Goal: Task Accomplishment & Management: Manage account settings

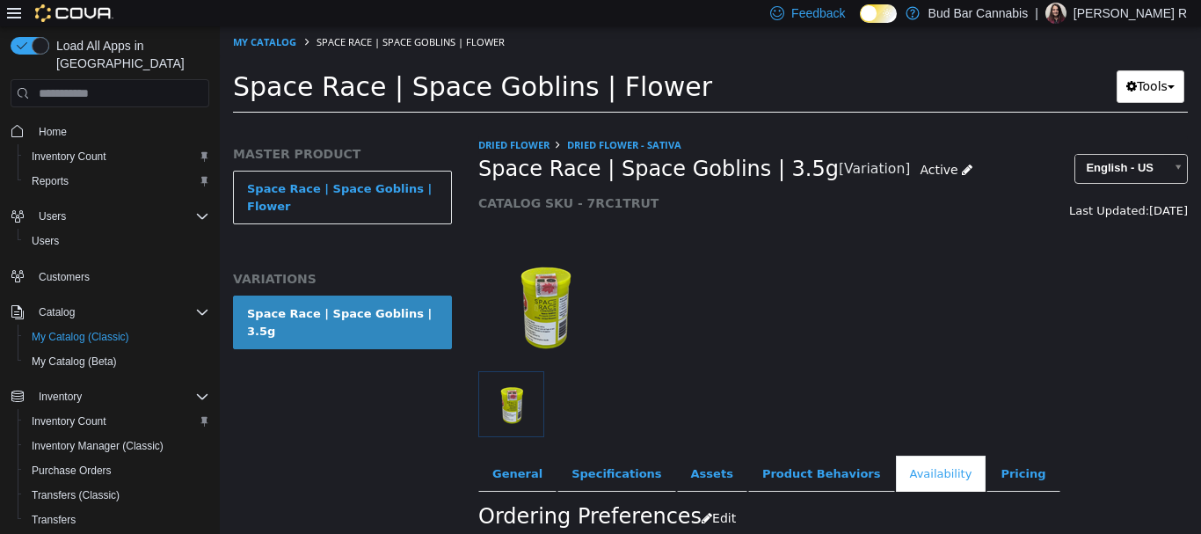
scroll to position [352, 0]
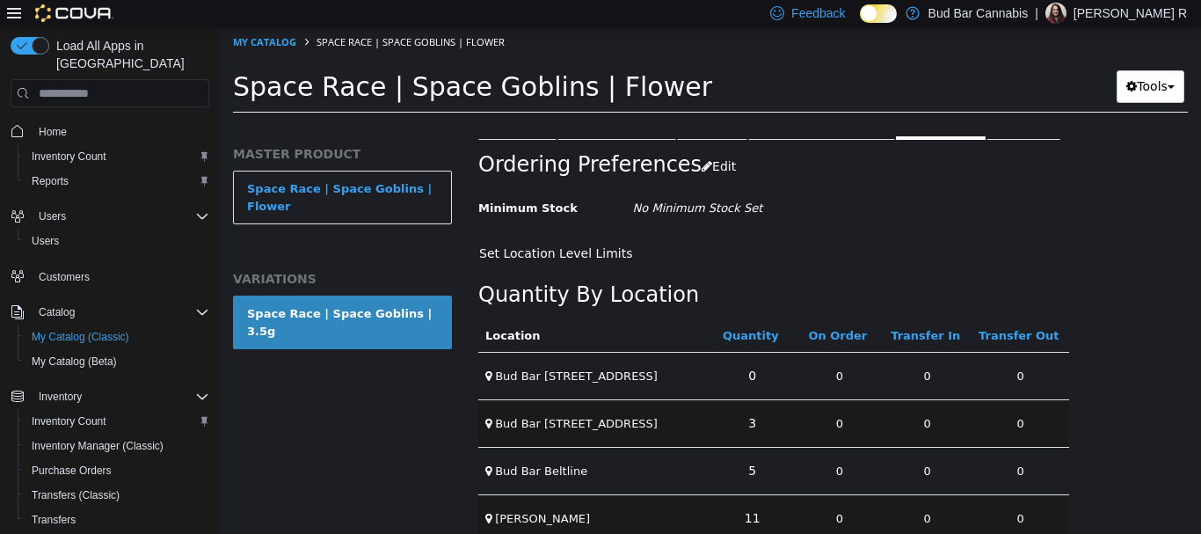
click at [1041, 191] on div "Ordering Preferences Edit" at bounding box center [773, 167] width 591 height 54
click at [253, 43] on link "My Catalog" at bounding box center [264, 41] width 63 height 13
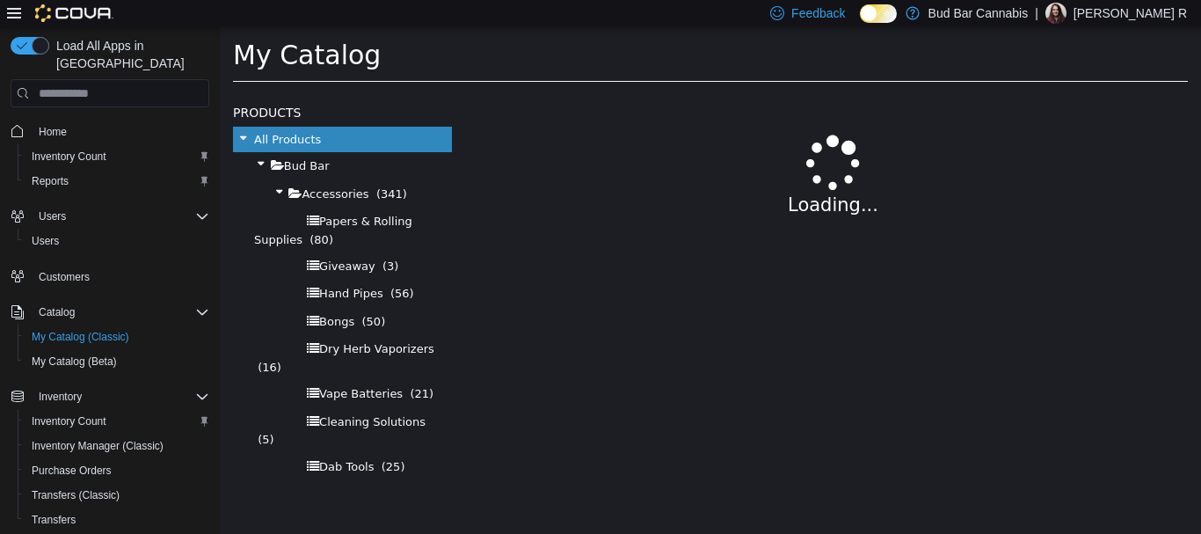
select select "**********"
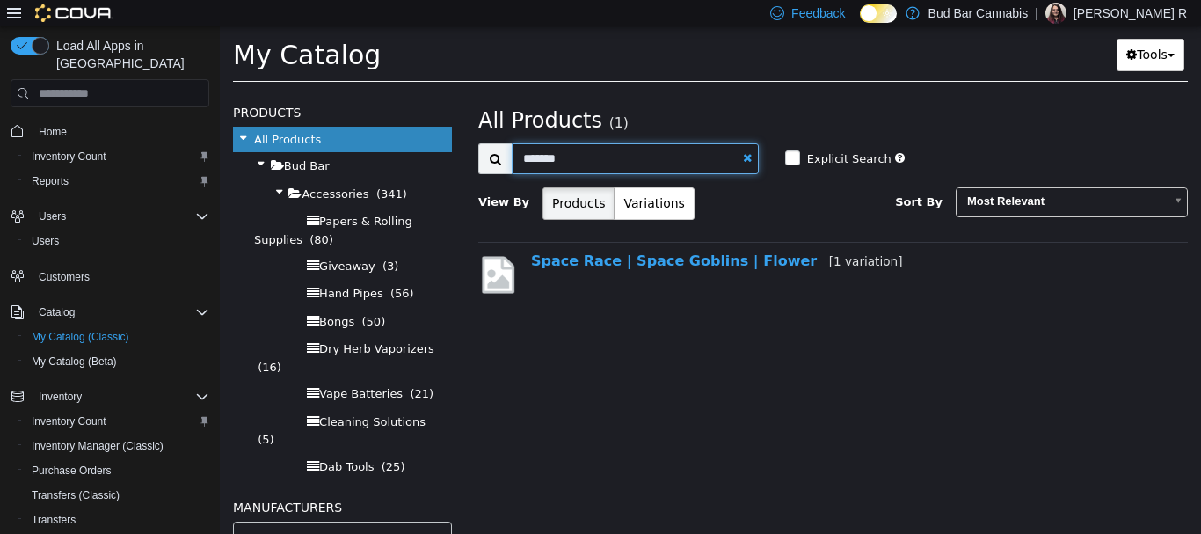
drag, startPoint x: 566, startPoint y: 162, endPoint x: 157, endPoint y: 46, distance: 426.0
click at [220, 46] on html "Saving Bulk Changes... × My Catalog Space Race | Space Goblins | Flower My Cata…" at bounding box center [711, 59] width 982 height 67
type input "**********"
select select "**********"
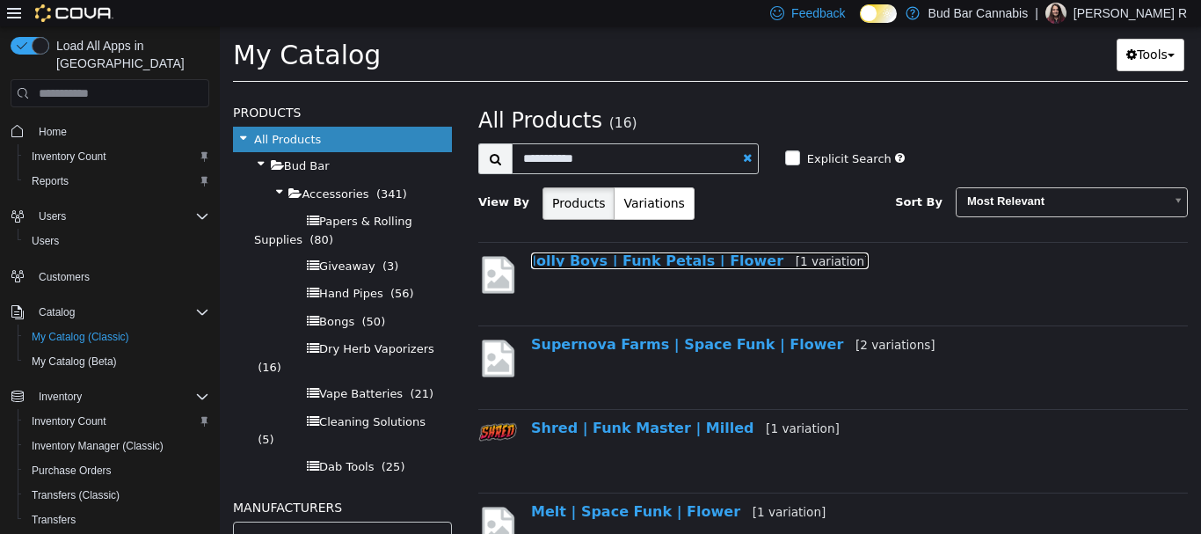
click at [690, 260] on link "Jolly Boys | Funk Petals | Flower [1 variation]" at bounding box center [700, 260] width 338 height 17
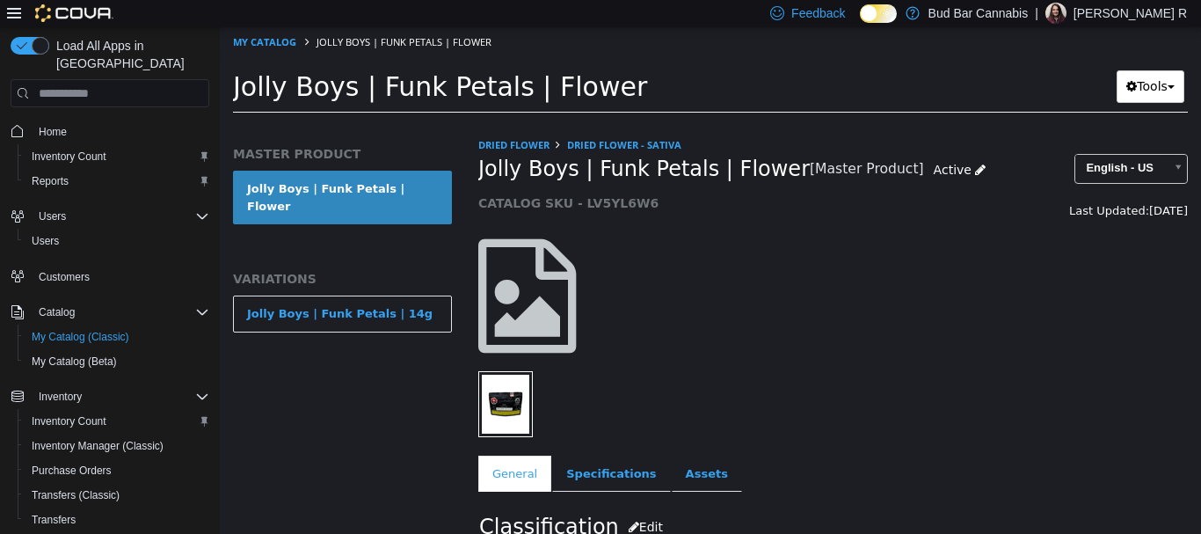
drag, startPoint x: 386, startPoint y: 296, endPoint x: 735, endPoint y: 372, distance: 357.5
click at [390, 305] on div "Jolly Boys | Funk Petals | 14g" at bounding box center [340, 314] width 186 height 18
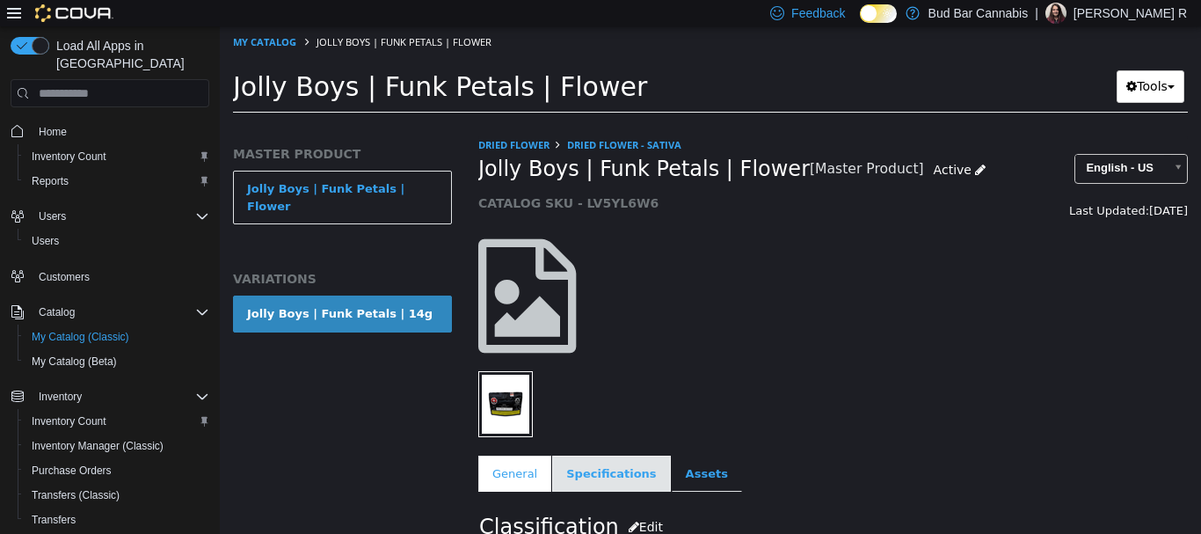
click at [574, 480] on link "Specifications" at bounding box center [611, 474] width 118 height 37
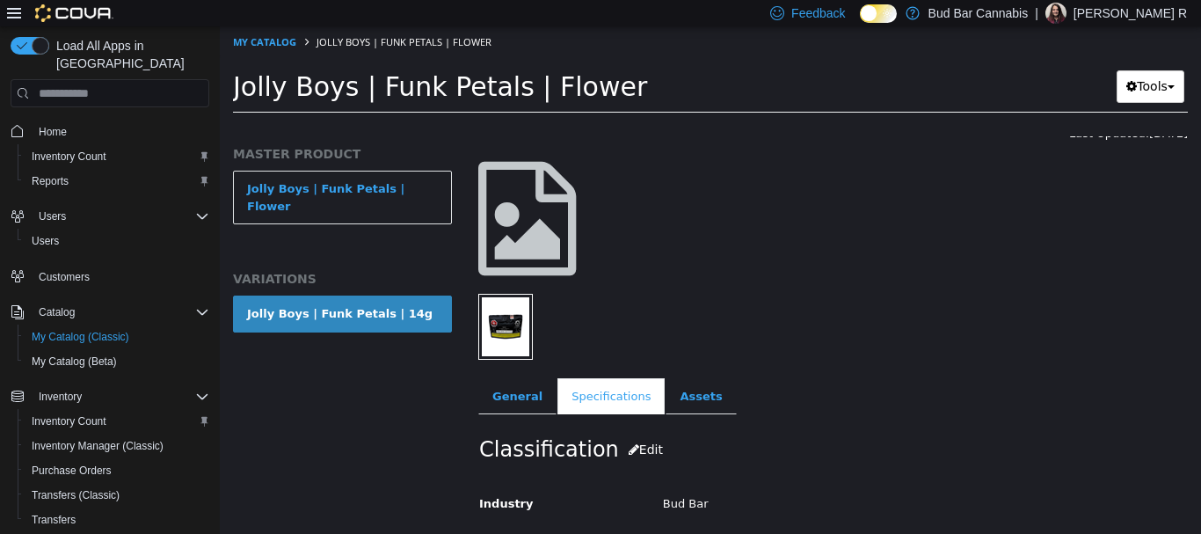
scroll to position [264, 0]
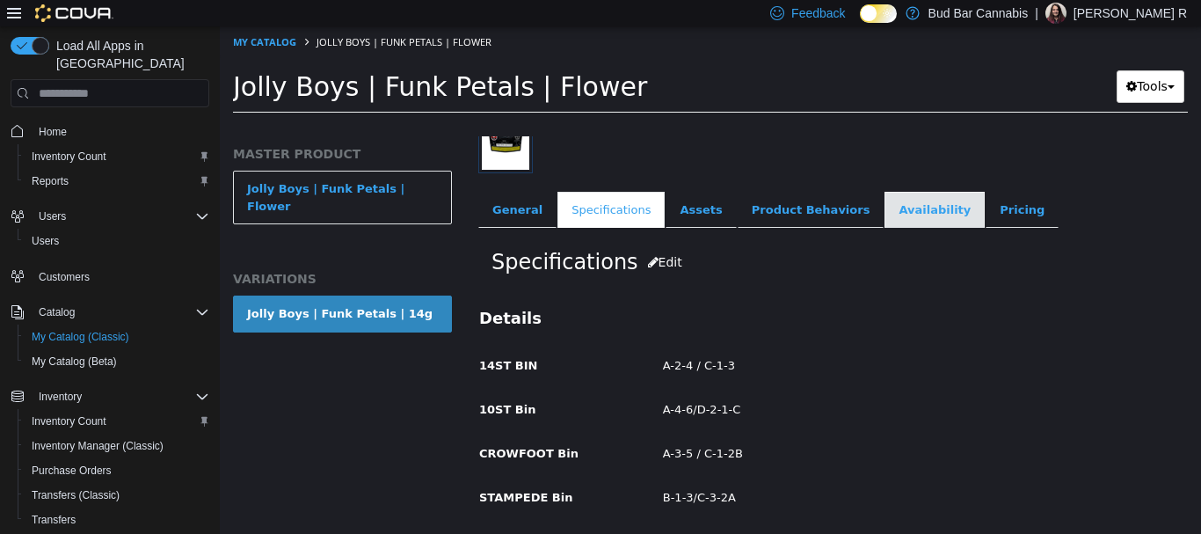
drag, startPoint x: 937, startPoint y: 208, endPoint x: 913, endPoint y: 213, distance: 24.2
click at [986, 208] on link "Pricing" at bounding box center [1022, 210] width 73 height 37
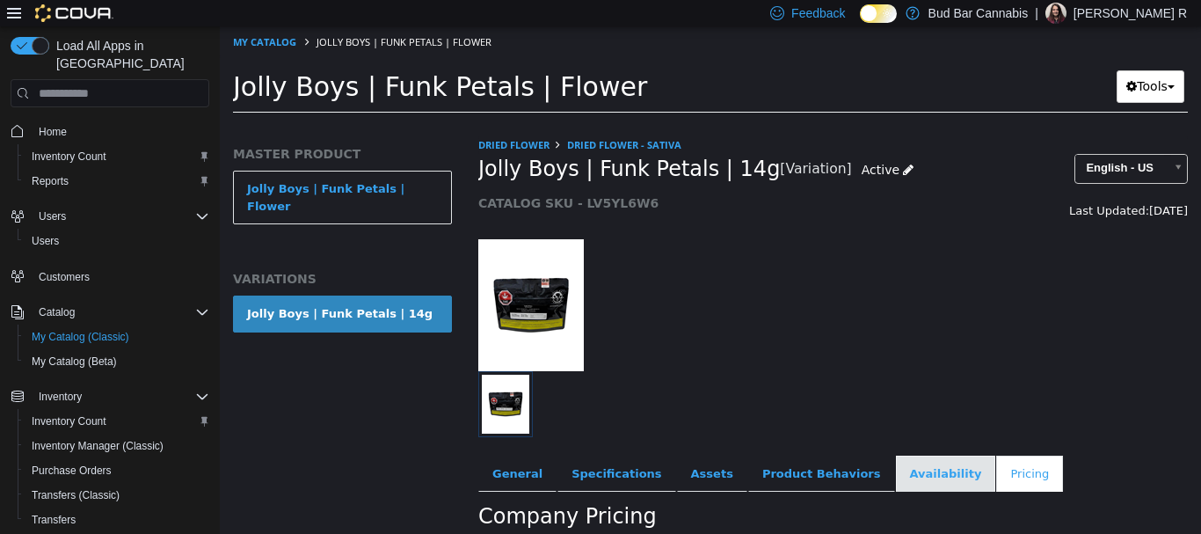
click at [896, 471] on link "Availability" at bounding box center [946, 474] width 100 height 37
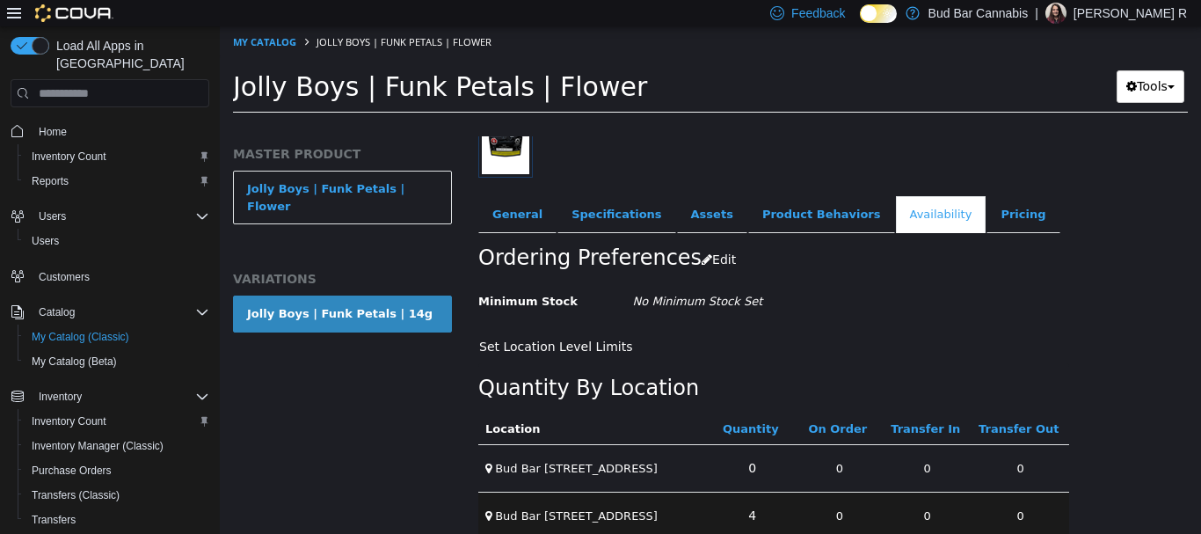
scroll to position [457, 0]
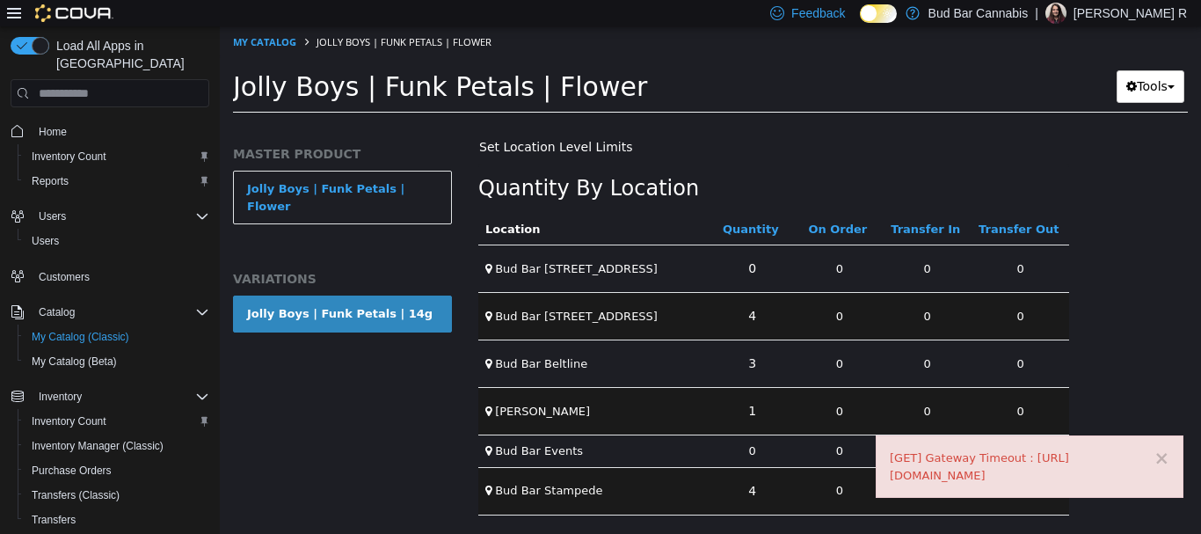
click at [845, 124] on html "× [GET] Gateway Timeout : [URL][DOMAIN_NAME] Saving Bulk Changes... × My Catalo…" at bounding box center [711, 75] width 982 height 98
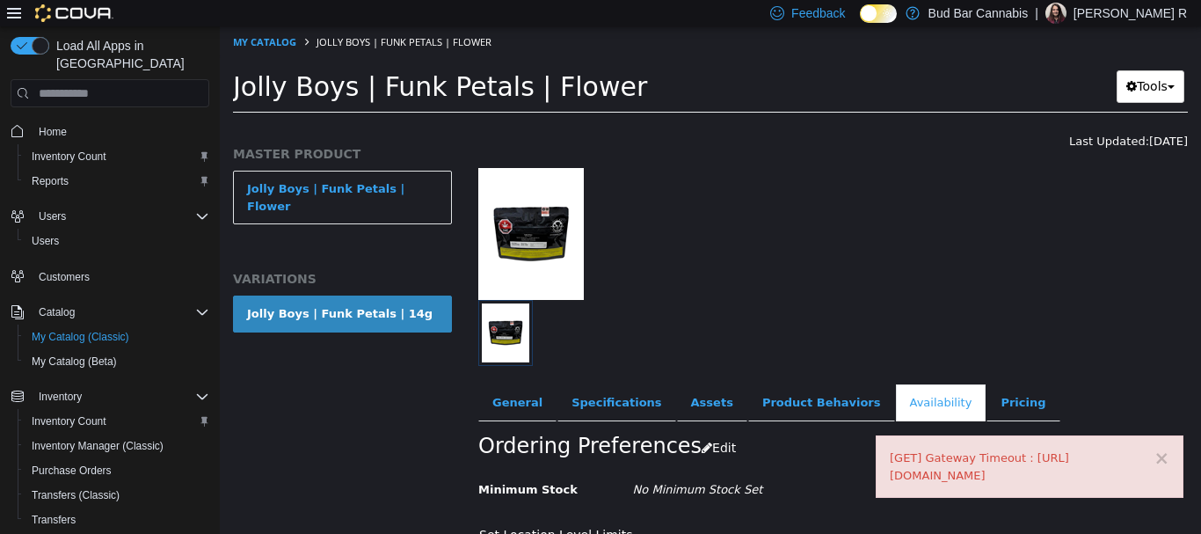
scroll to position [18, 0]
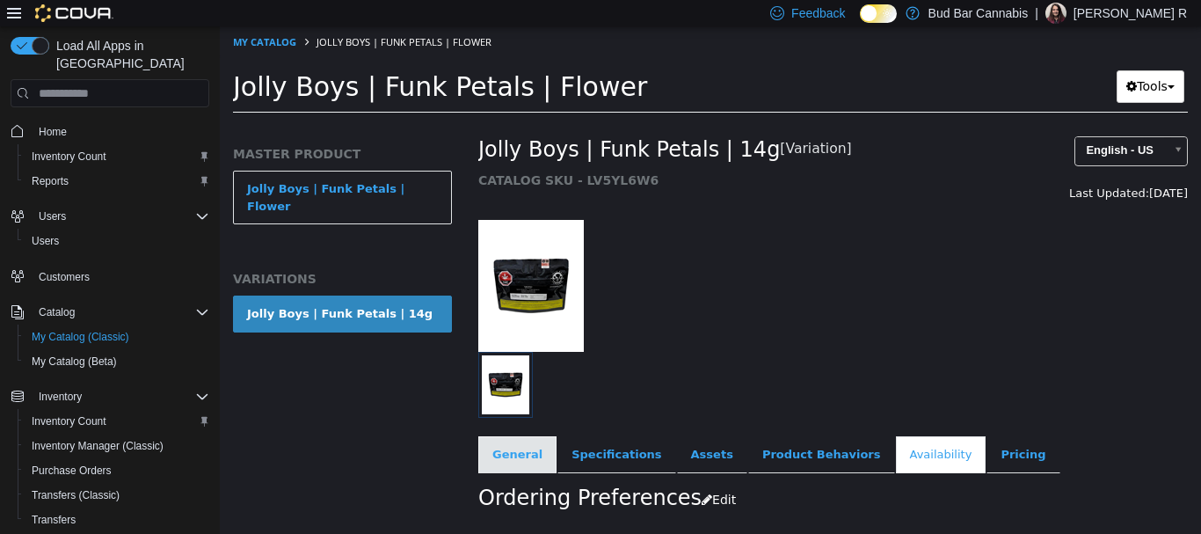
click at [520, 454] on link "General" at bounding box center [517, 454] width 78 height 37
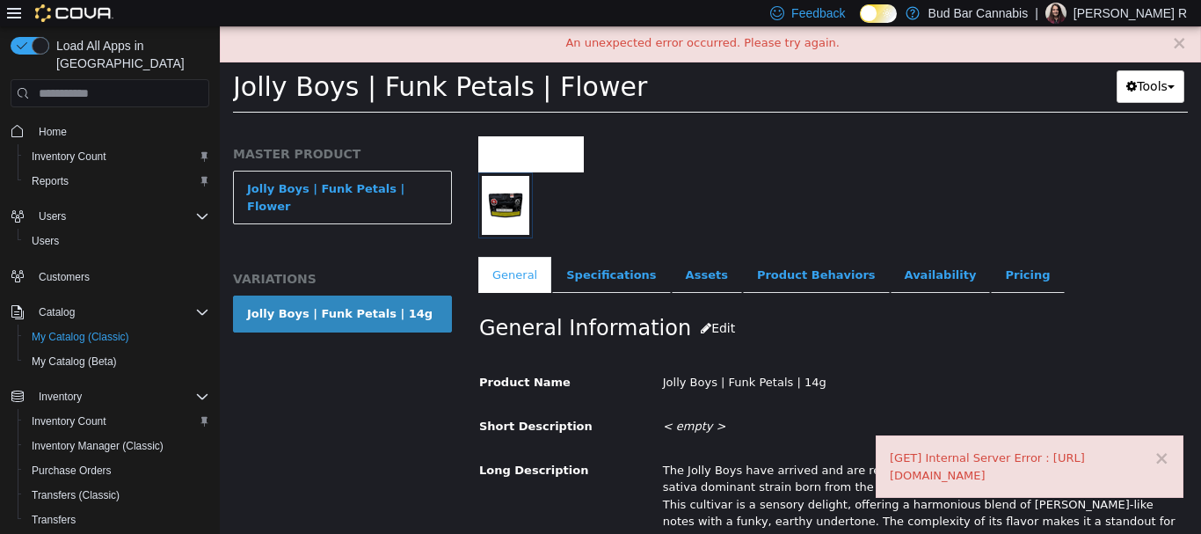
scroll to position [195, 0]
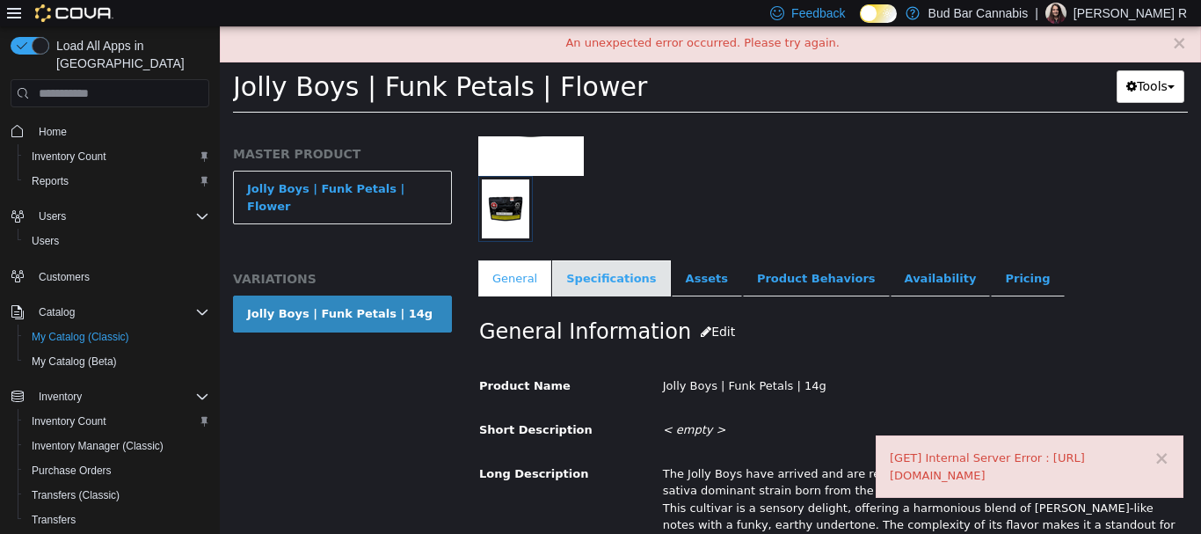
drag, startPoint x: 618, startPoint y: 297, endPoint x: 620, endPoint y: 284, distance: 13.3
click at [619, 288] on div "Dried Flower Dried Flower - Sativa Jolly Boys | Funk Petals | 14g [Variation] A…" at bounding box center [833, 118] width 710 height 355
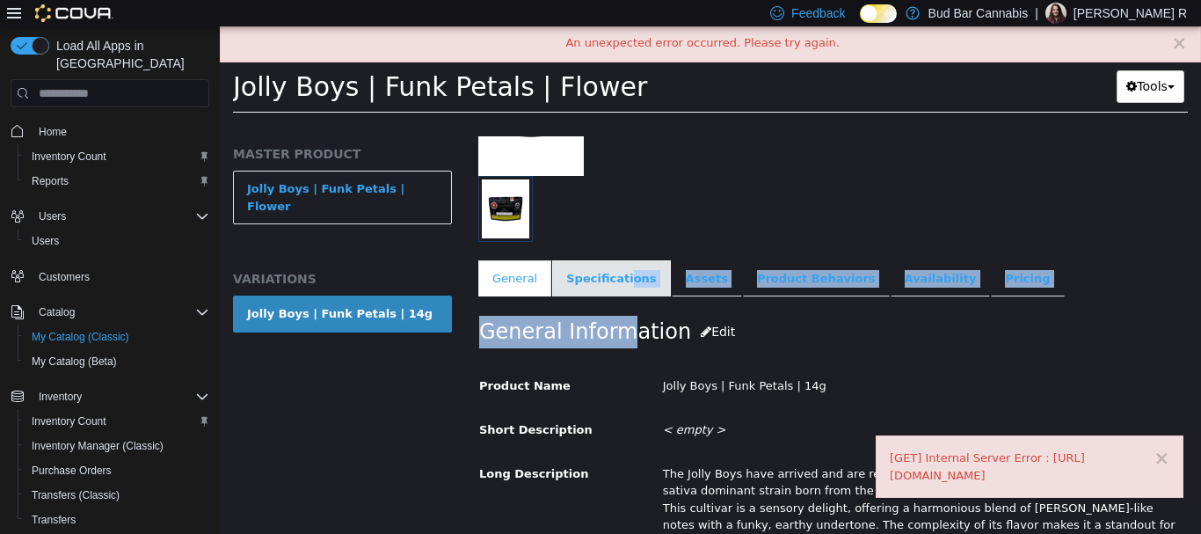
click at [620, 273] on link "Specifications" at bounding box center [611, 278] width 118 height 37
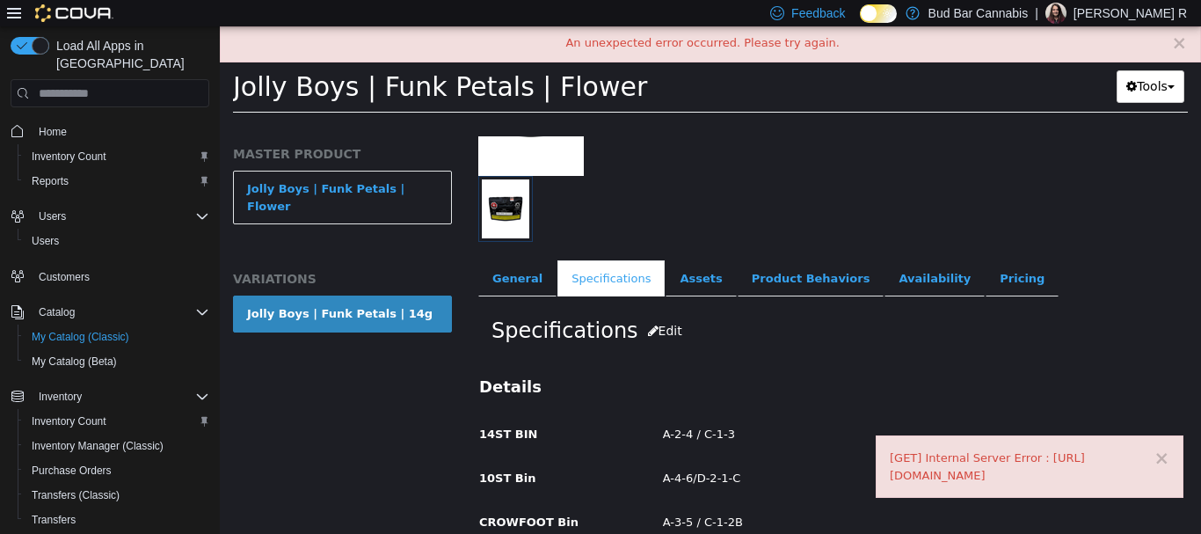
click at [995, 200] on div at bounding box center [771, 209] width 587 height 66
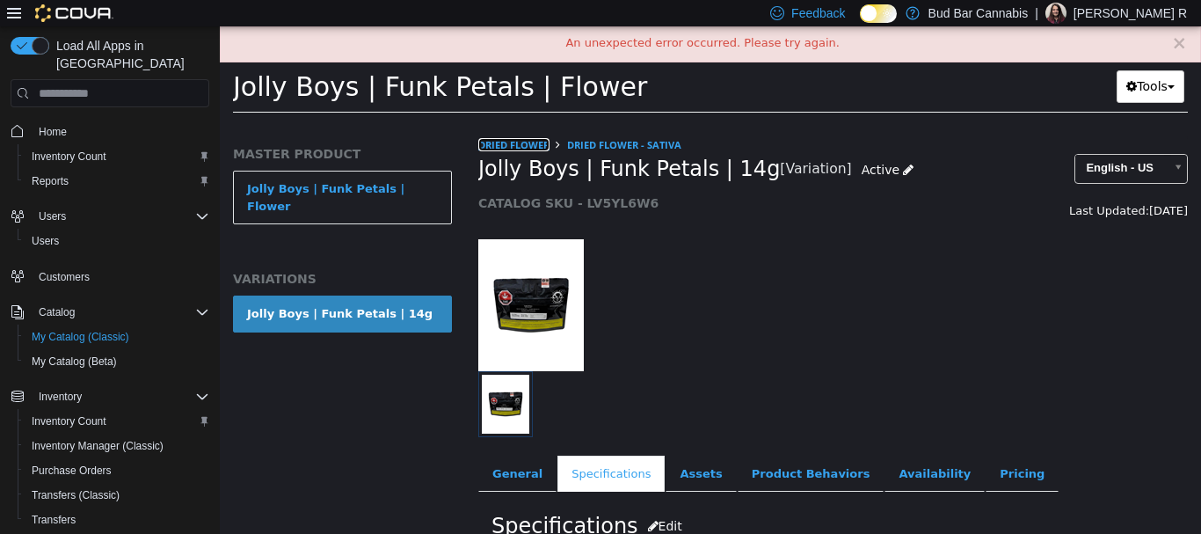
click at [547, 146] on link "Dried Flower" at bounding box center [513, 144] width 71 height 13
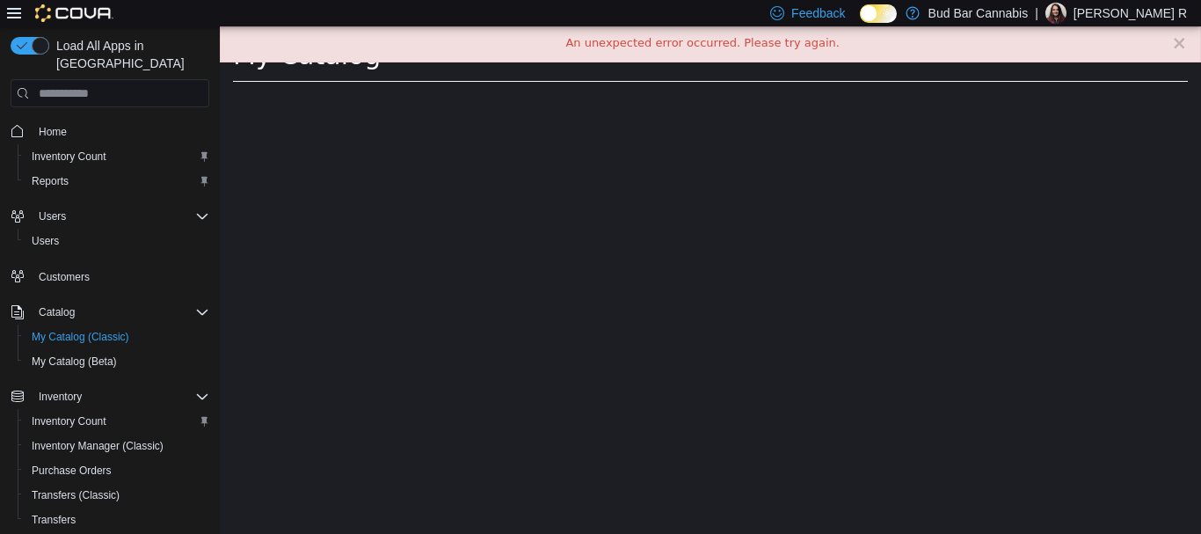
select select "**********"
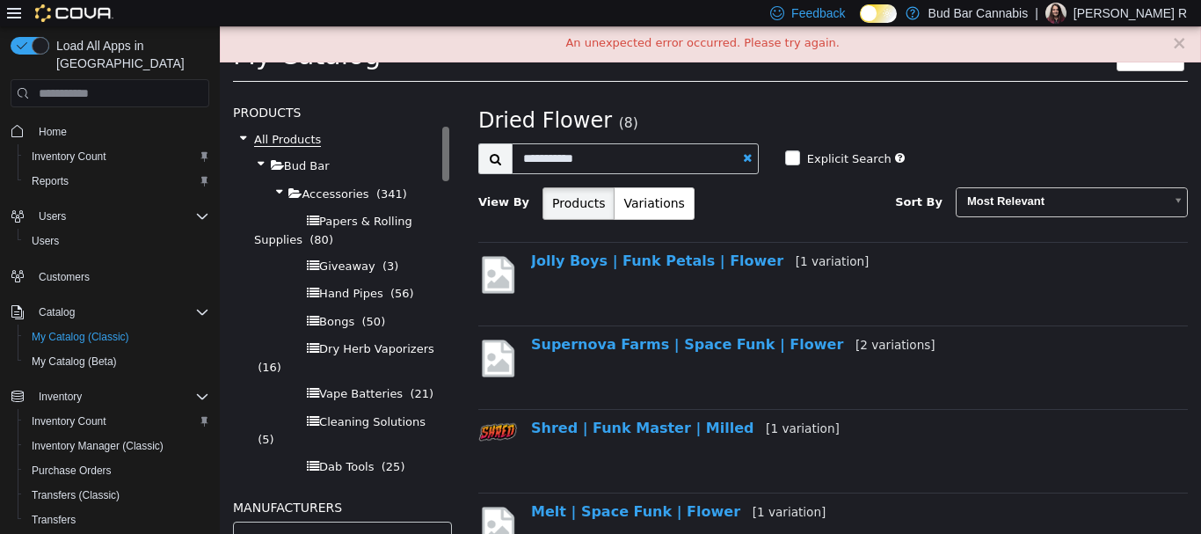
click at [299, 139] on span "All Products" at bounding box center [287, 140] width 67 height 14
select select "**********"
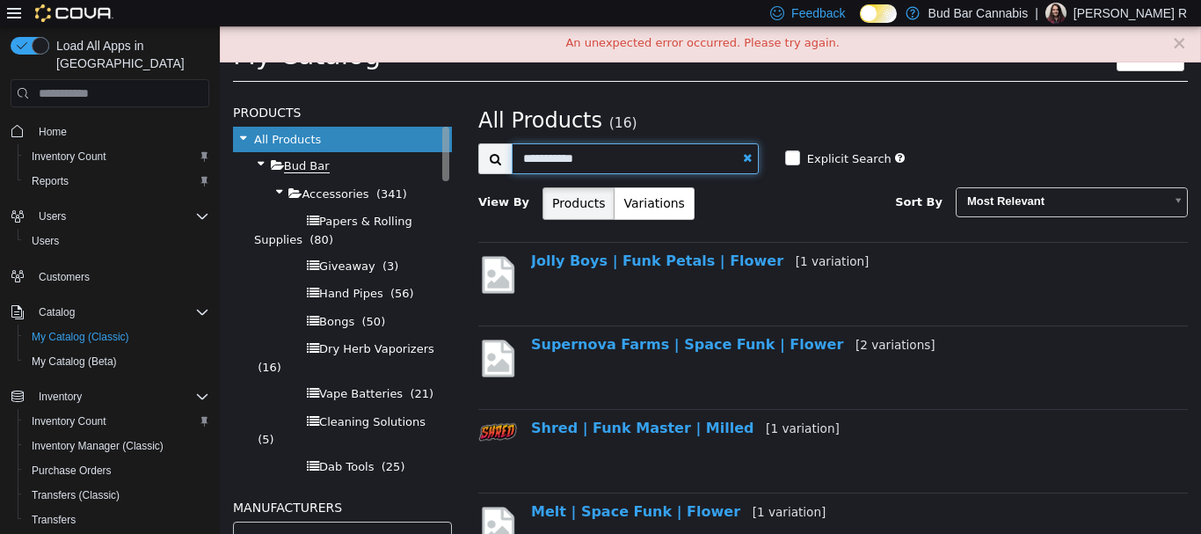
drag, startPoint x: 614, startPoint y: 154, endPoint x: 317, endPoint y: 158, distance: 297.3
click at [321, 93] on div "Products All Products Bud Bar Accessories (341) Papers & Rolling Supplies (80) …" at bounding box center [711, 93] width 982 height 0
type input "****"
select select "**********"
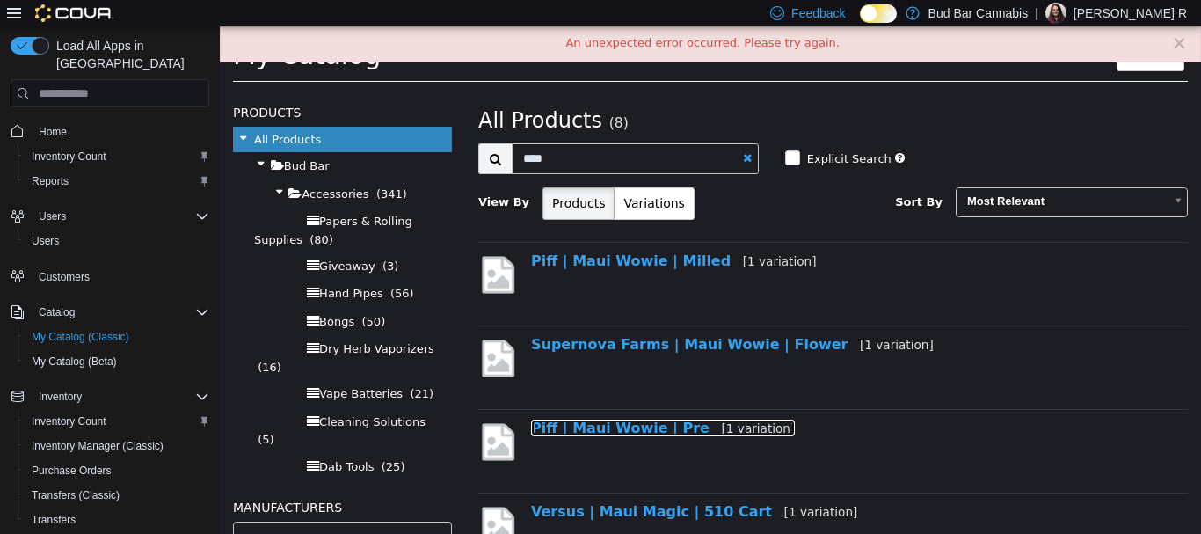
click at [676, 430] on link "Piff | Maui Wowie | Pre [1 variation]" at bounding box center [663, 428] width 264 height 17
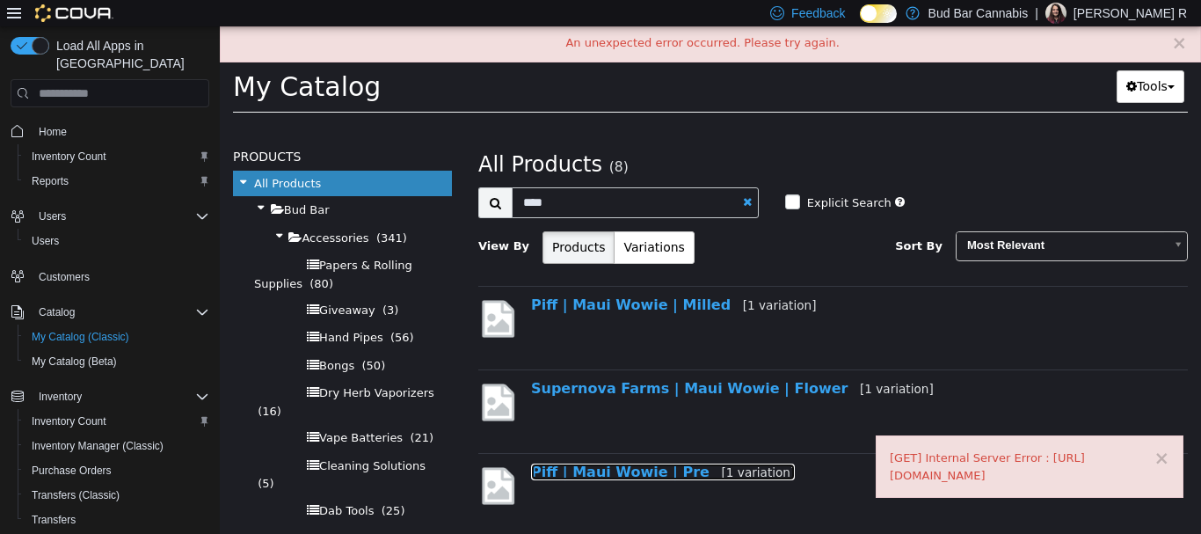
click at [607, 464] on link "Piff | Maui Wowie | Pre [1 variation]" at bounding box center [663, 472] width 264 height 17
click at [611, 470] on link "Piff | Maui Wowie | Pre [1 variation]" at bounding box center [663, 472] width 264 height 17
click at [618, 474] on link "Piff | Maui Wowie | Pre [1 variation]" at bounding box center [663, 472] width 264 height 17
click at [620, 474] on link "Piff | Maui Wowie | Pre [1 variation]" at bounding box center [663, 472] width 264 height 17
click at [647, 475] on link "Piff | Maui Wowie | Pre [1 variation]" at bounding box center [663, 472] width 264 height 17
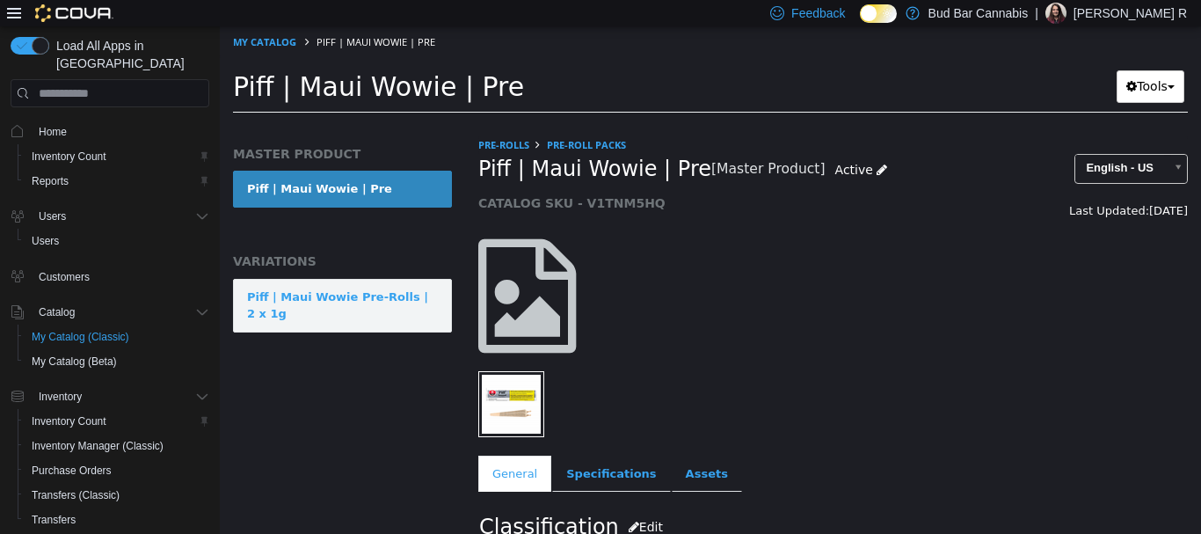
click at [324, 291] on div "Piff | Maui Wowie Pre-Rolls | 2 x 1g" at bounding box center [342, 305] width 191 height 34
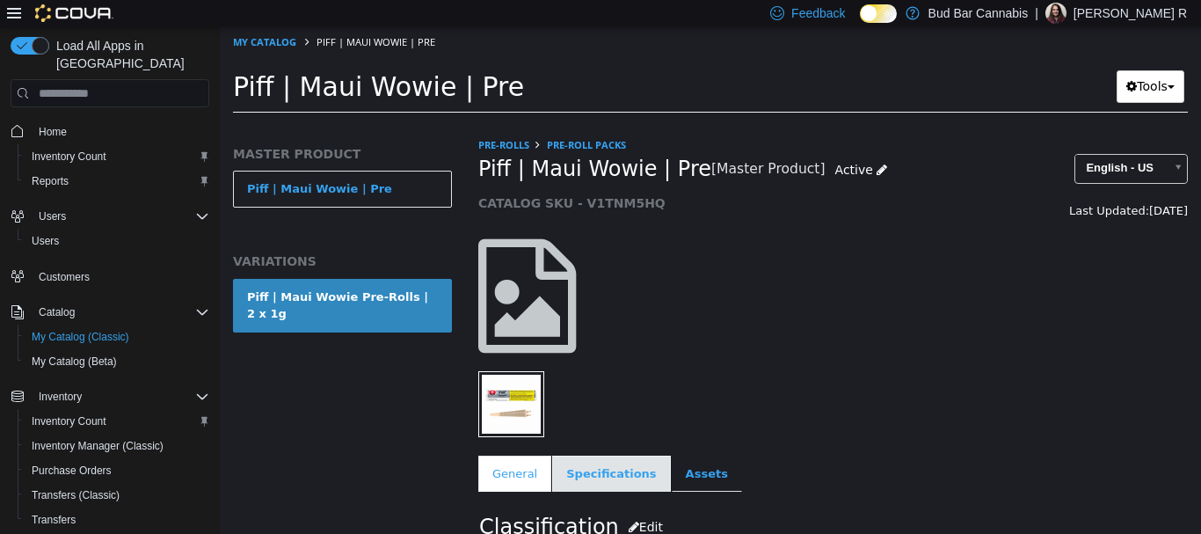
click at [602, 457] on link "Specifications" at bounding box center [611, 474] width 118 height 37
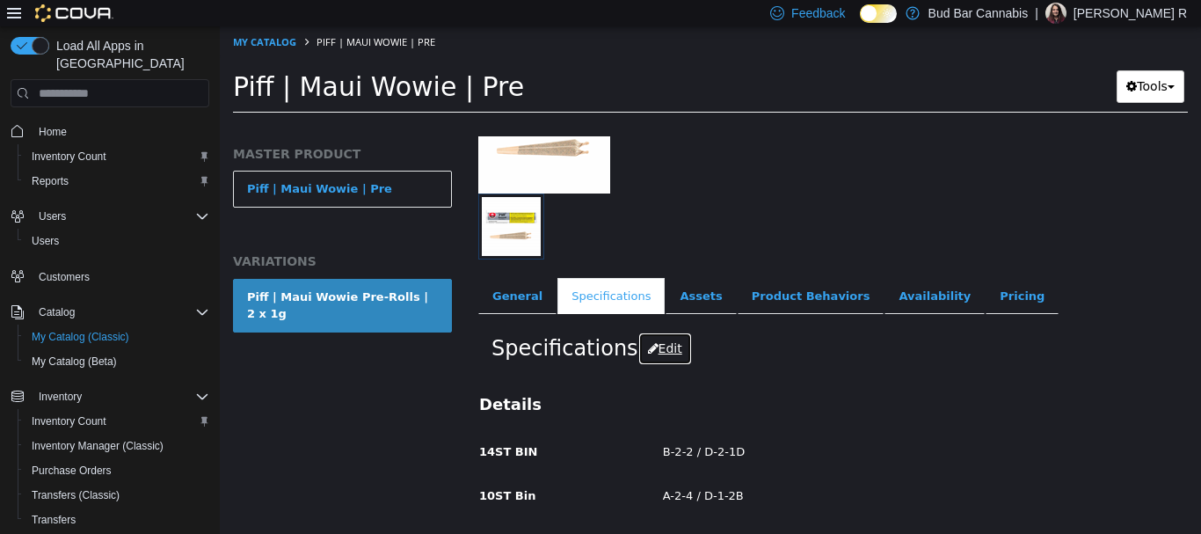
click at [645, 346] on button "Edit" at bounding box center [666, 348] width 54 height 33
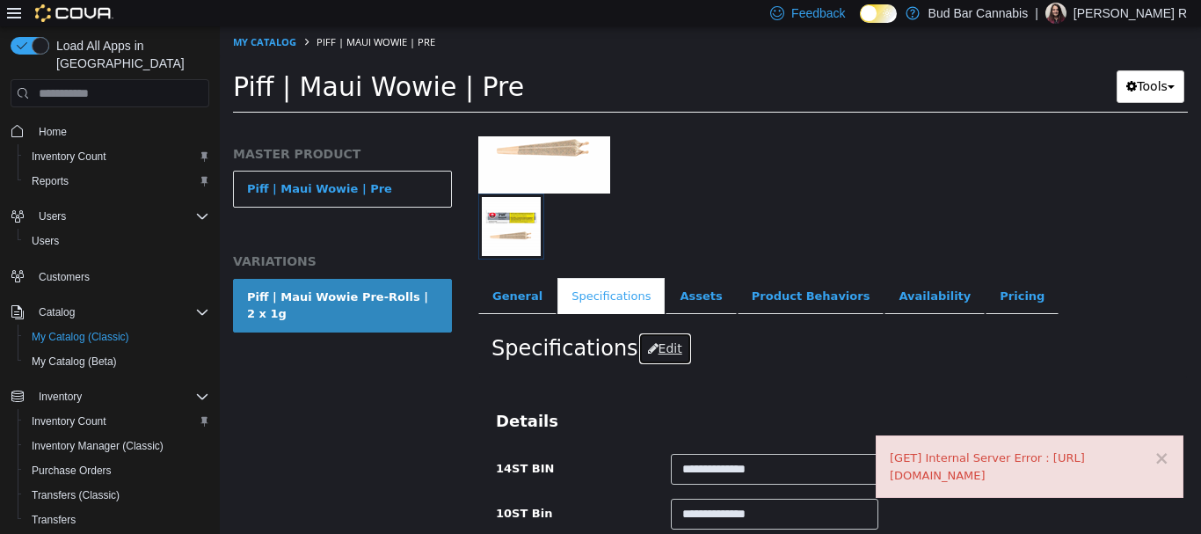
scroll to position [266, 0]
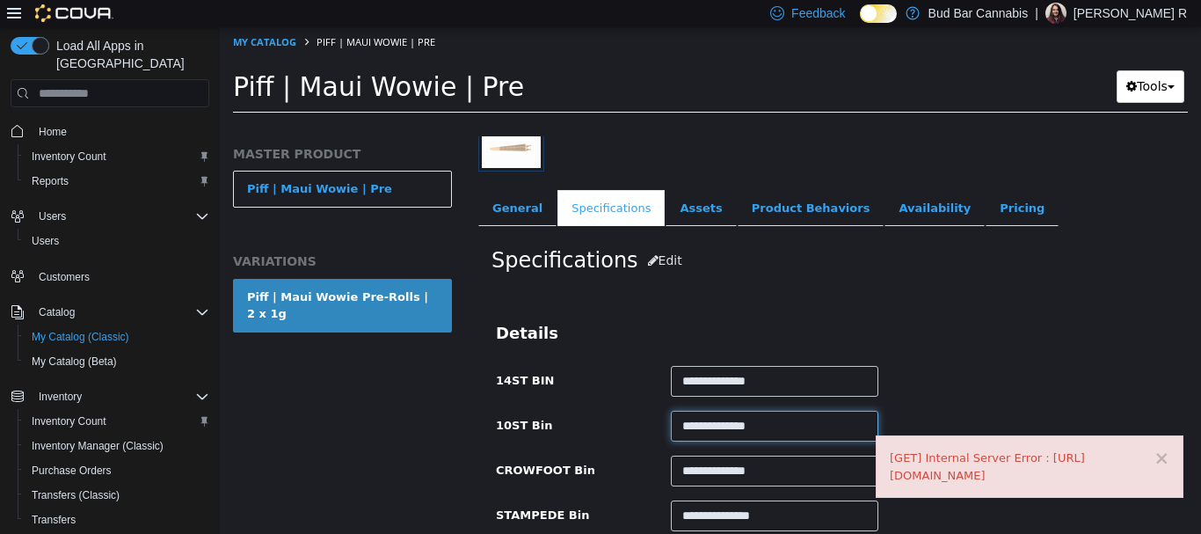
click at [776, 427] on input "**********" at bounding box center [775, 426] width 208 height 31
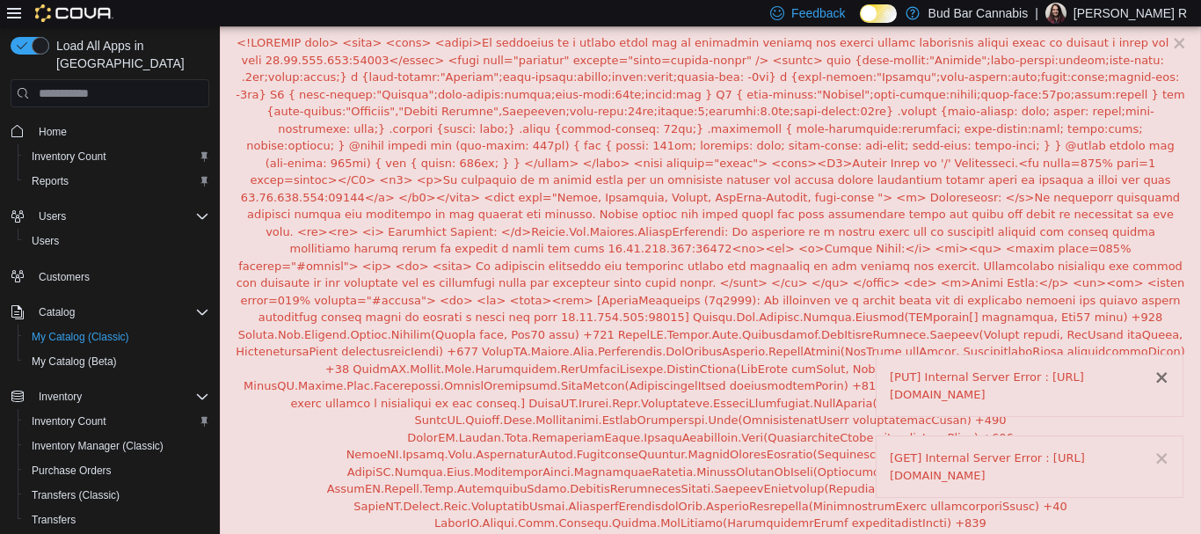
click at [1166, 369] on button "×" at bounding box center [1162, 378] width 16 height 18
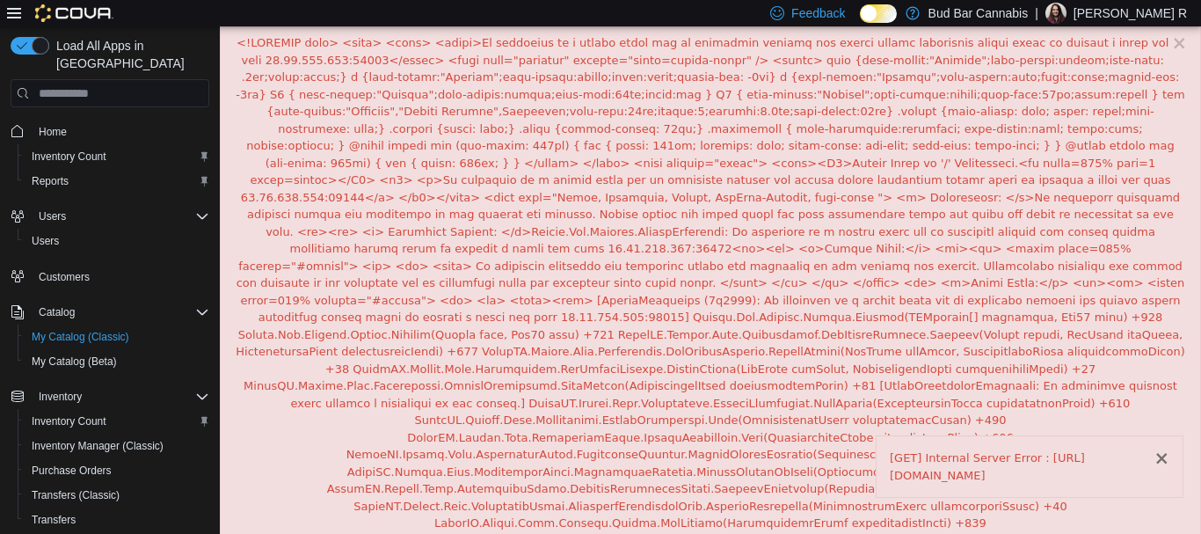
click at [1163, 449] on button "×" at bounding box center [1162, 458] width 16 height 18
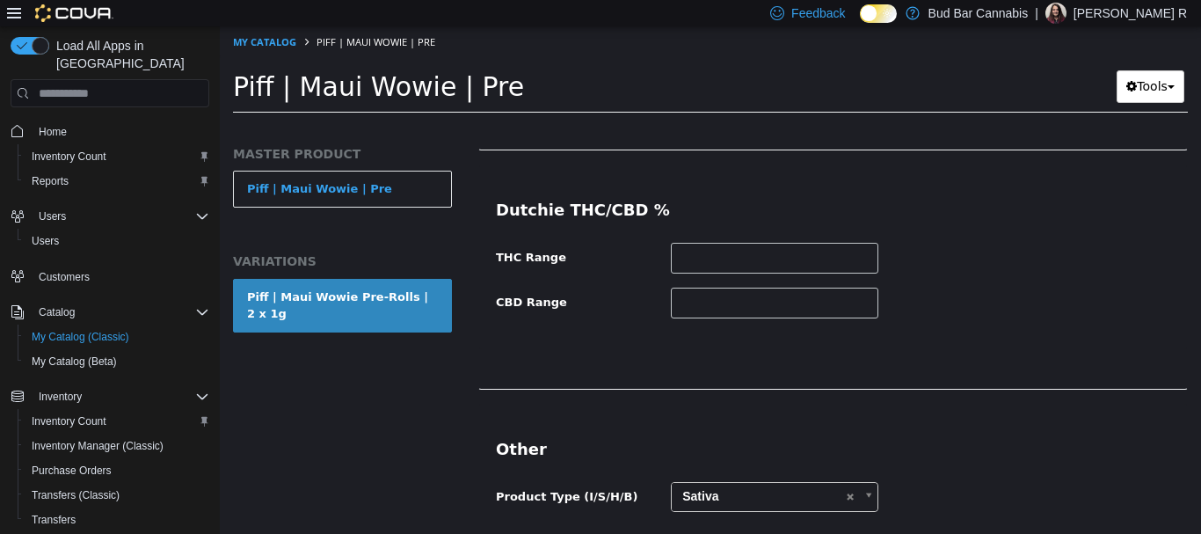
click at [1016, 404] on div "Other Product Type (I/S/H/B) Sativa ******" at bounding box center [833, 474] width 708 height 140
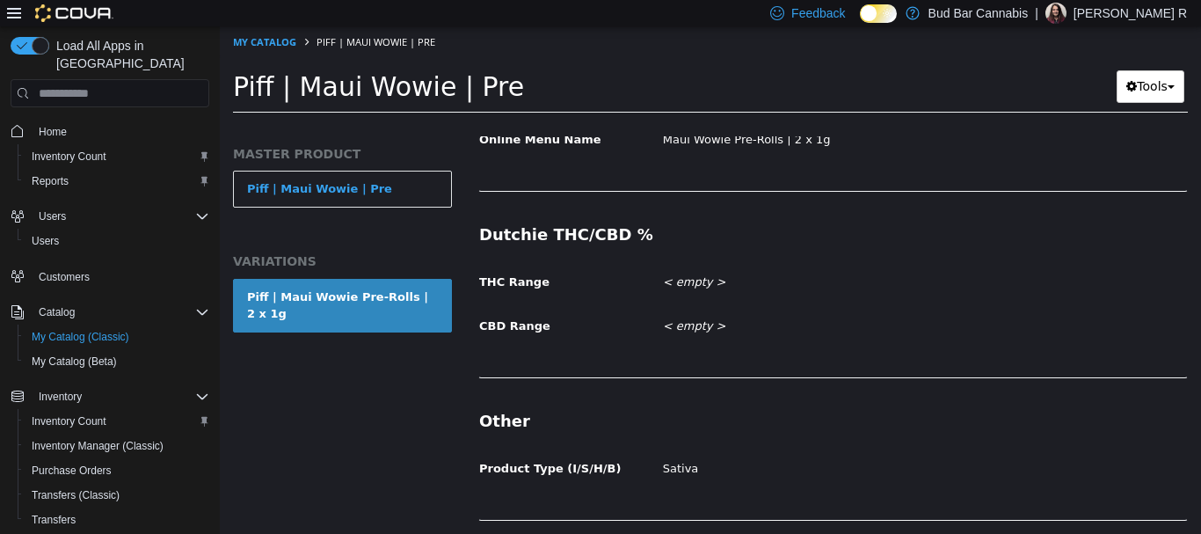
scroll to position [3184, 0]
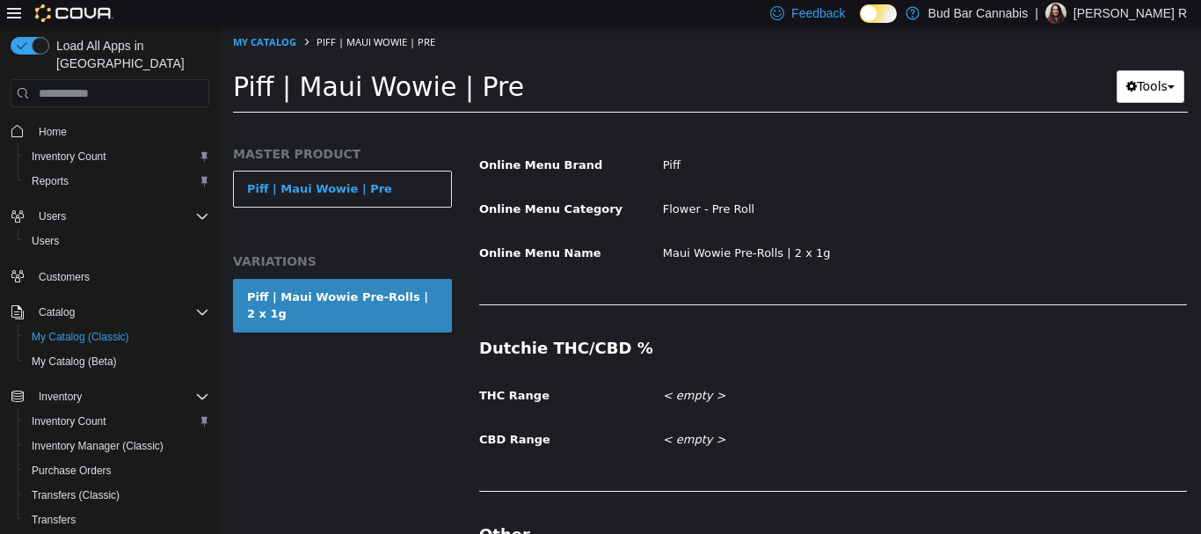
drag, startPoint x: 1070, startPoint y: 351, endPoint x: 1088, endPoint y: 322, distance: 33.9
click at [1071, 349] on div "Dutchie THC/CBD % THC Range < empty > CBD Range < empty >" at bounding box center [833, 404] width 710 height 173
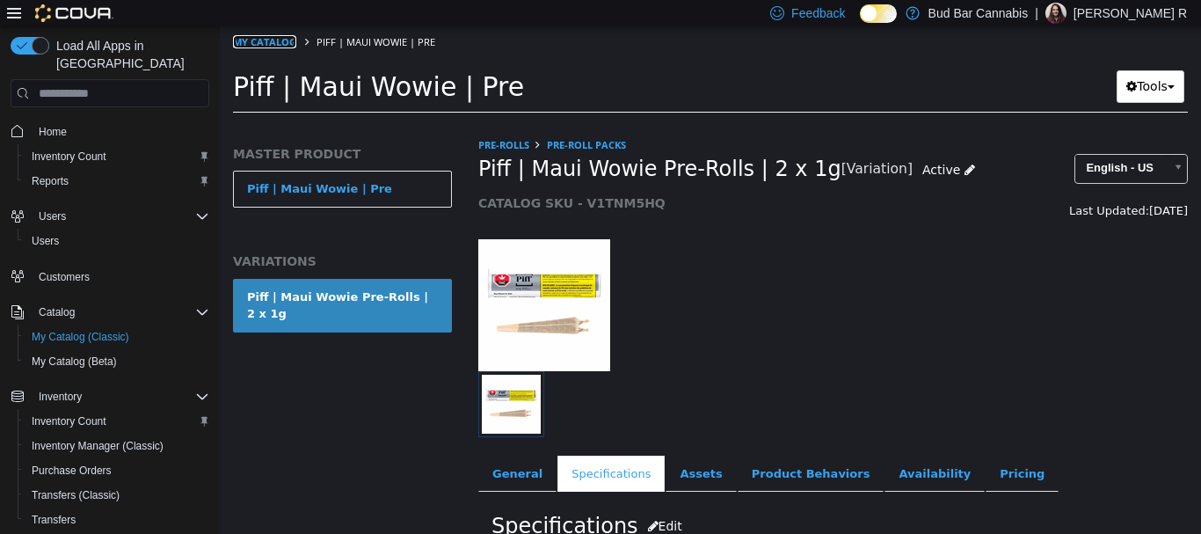
click at [278, 42] on link "My Catalog" at bounding box center [264, 41] width 63 height 13
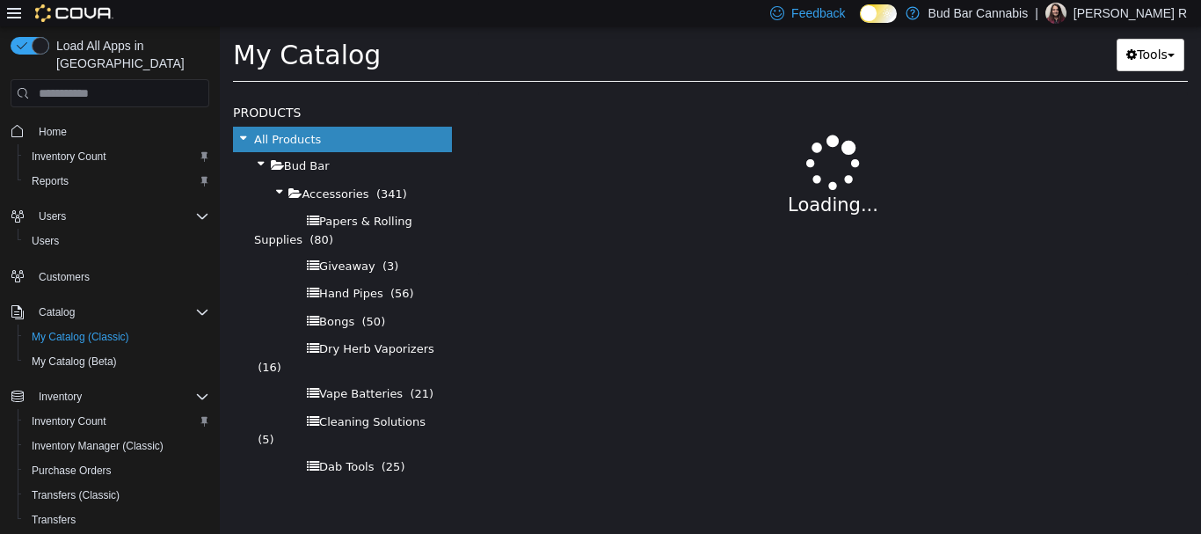
select select "**********"
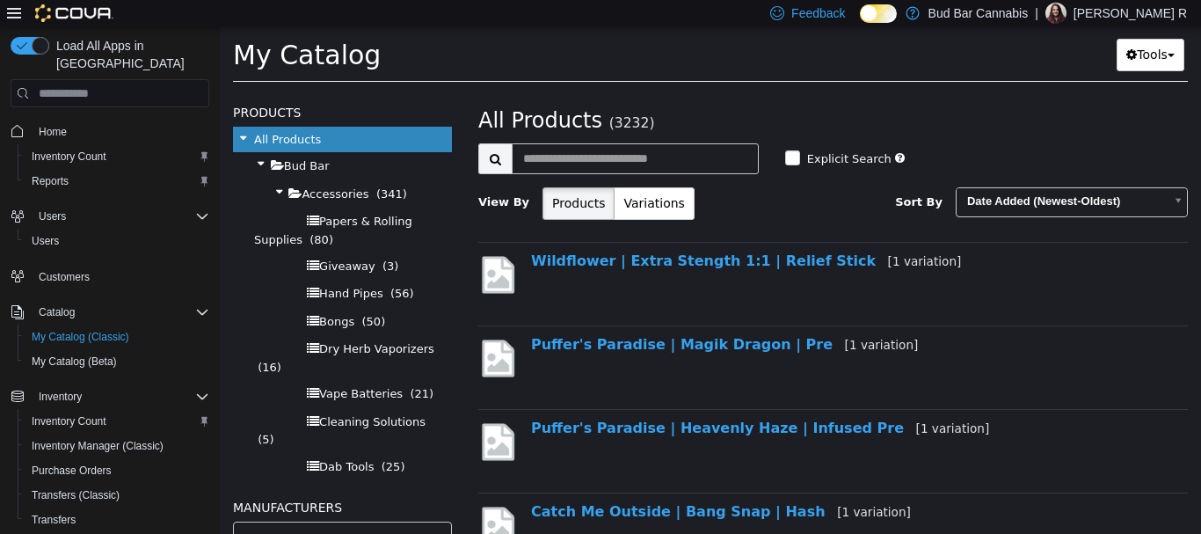
click at [789, 119] on h2 "All Products (3232)" at bounding box center [833, 120] width 736 height 27
